Goal: Find contact information: Find specific page/section

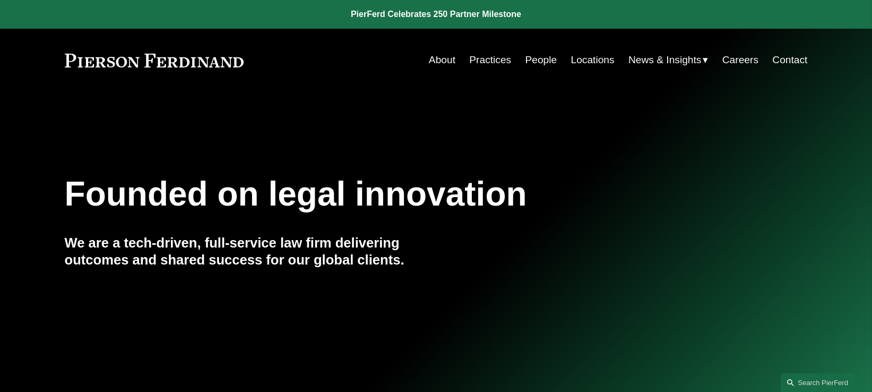
click at [582, 59] on link "Locations" at bounding box center [593, 60] width 44 height 20
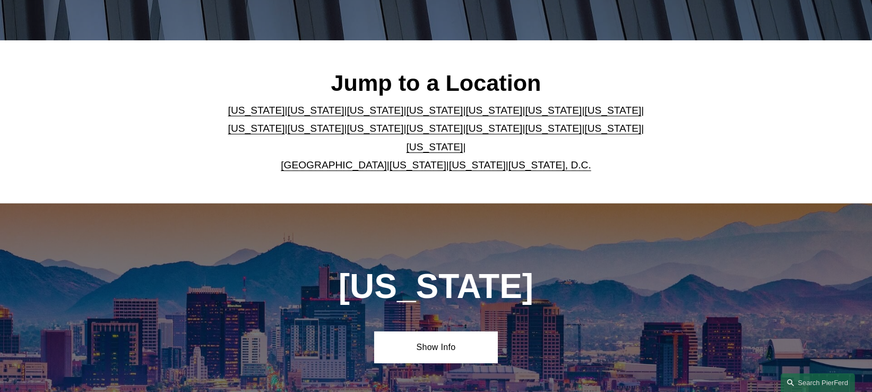
scroll to position [265, 0]
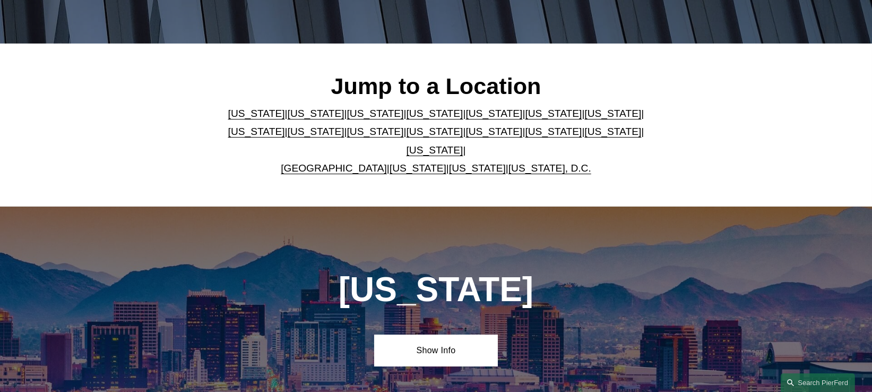
click at [288, 117] on link "[US_STATE]" at bounding box center [316, 113] width 57 height 11
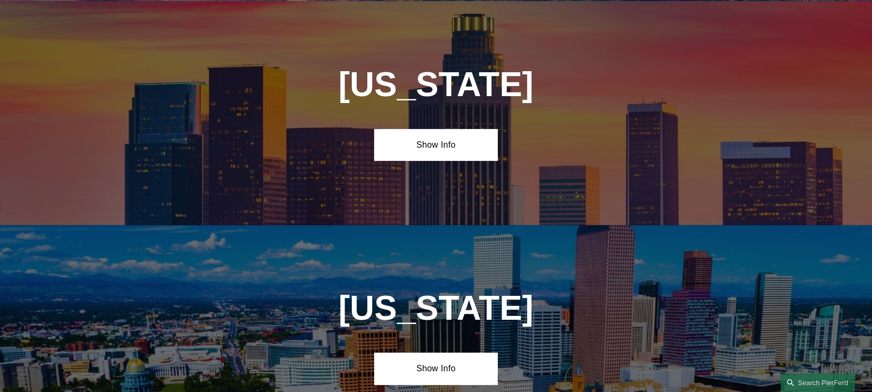
scroll to position [687, 0]
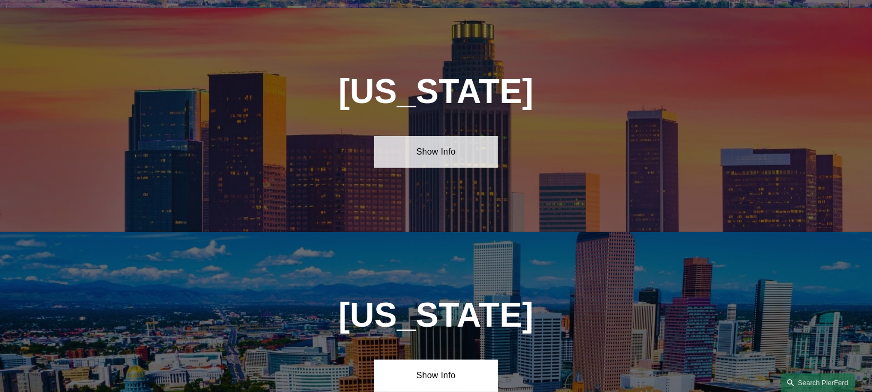
click at [420, 154] on link "Show Info" at bounding box center [436, 152] width 124 height 32
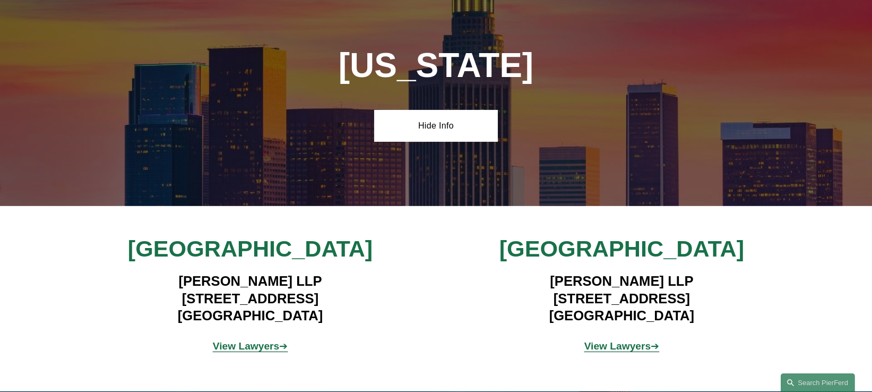
scroll to position [753, 0]
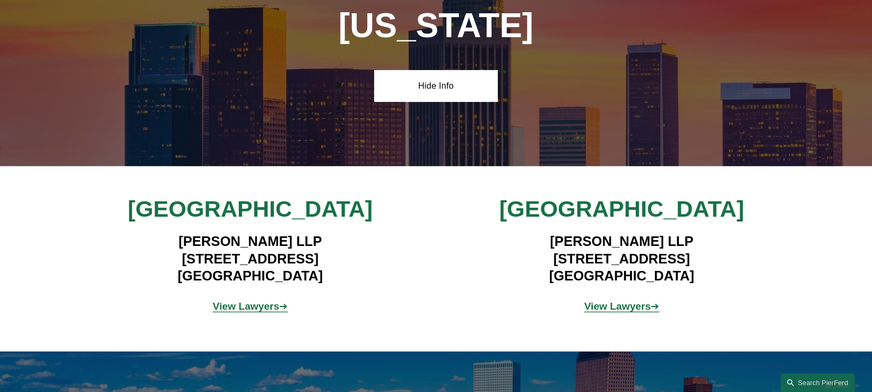
drag, startPoint x: 326, startPoint y: 266, endPoint x: 152, endPoint y: 245, distance: 174.7
click at [152, 245] on h4 "[PERSON_NAME] LLP [STREET_ADDRESS]" at bounding box center [250, 257] width 309 height 51
copy h4 "[STREET_ADDRESS]"
click at [307, 205] on span "[GEOGRAPHIC_DATA]" at bounding box center [250, 208] width 245 height 25
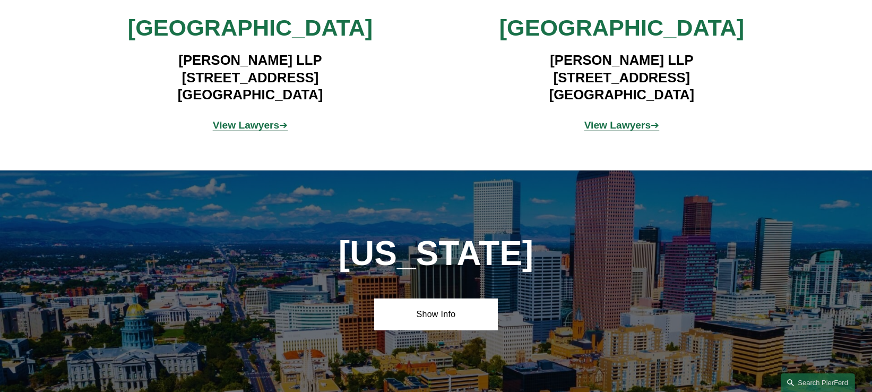
scroll to position [886, 0]
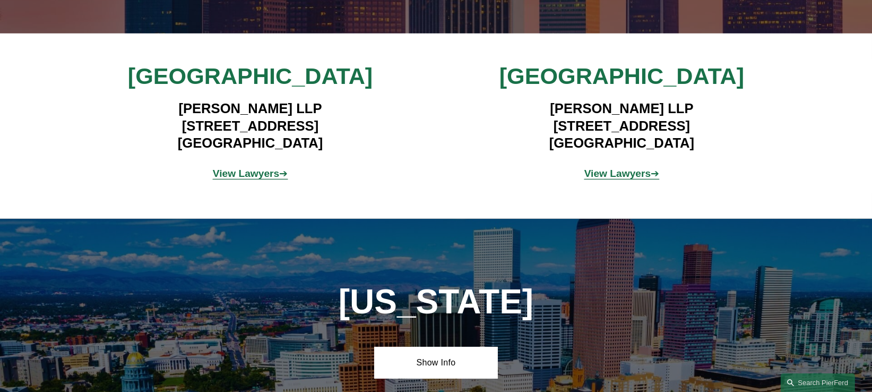
click at [247, 168] on strong "View Lawyers" at bounding box center [246, 173] width 67 height 11
